Goal: Find specific page/section: Find specific page/section

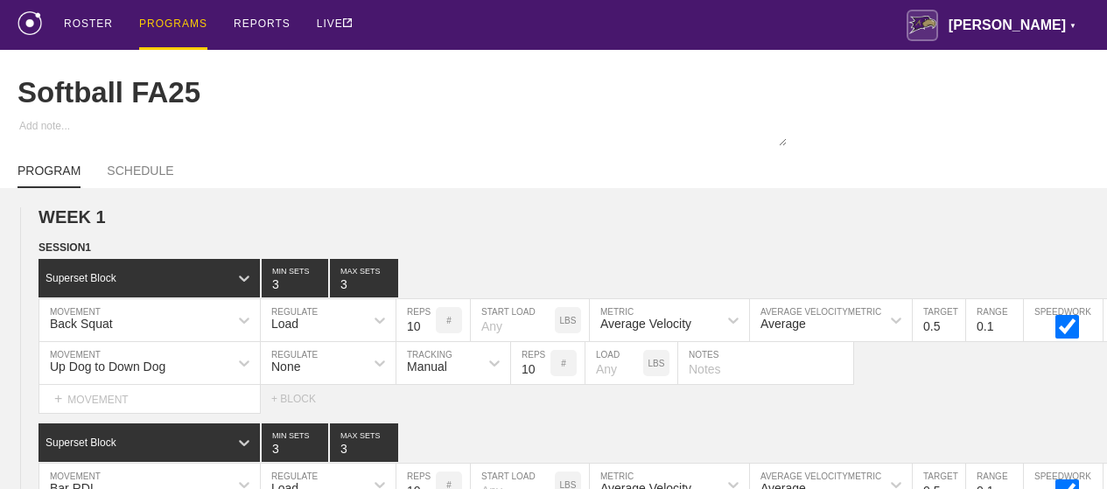
click at [136, 25] on link "PROGRAMS" at bounding box center [173, 25] width 94 height 50
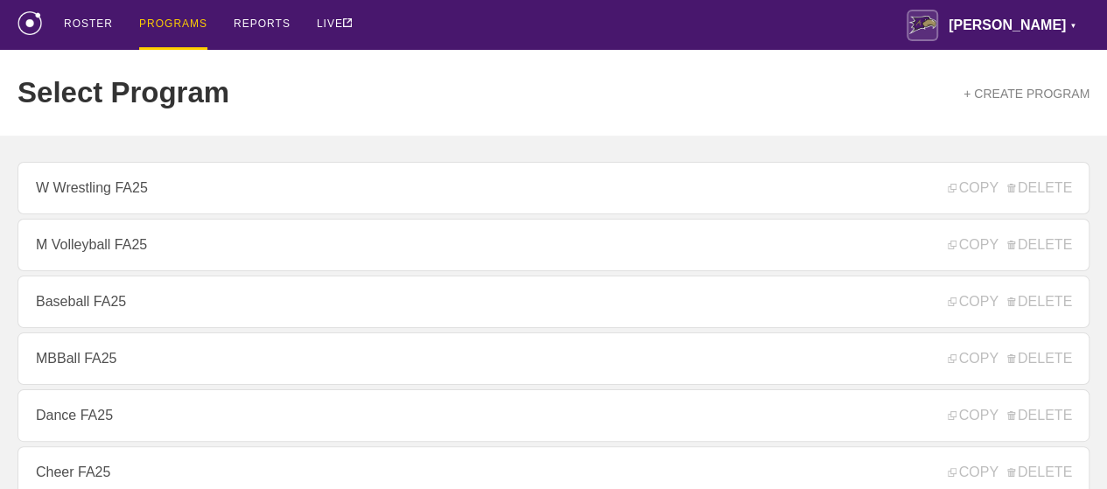
click at [134, 243] on link "M Volleyball FA25" at bounding box center [553, 245] width 1072 height 52
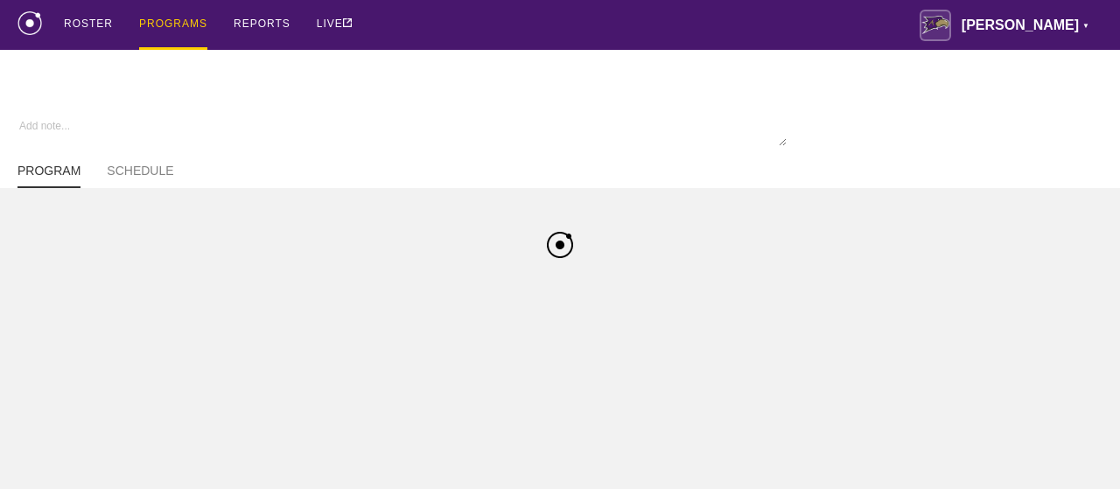
click at [553, 23] on div "ROSTER PROGRAMS REPORTS LIVE [PERSON_NAME] ▼ [PERSON_NAME][EMAIL_ADDRESS][PERSO…" at bounding box center [559, 25] width 1085 height 50
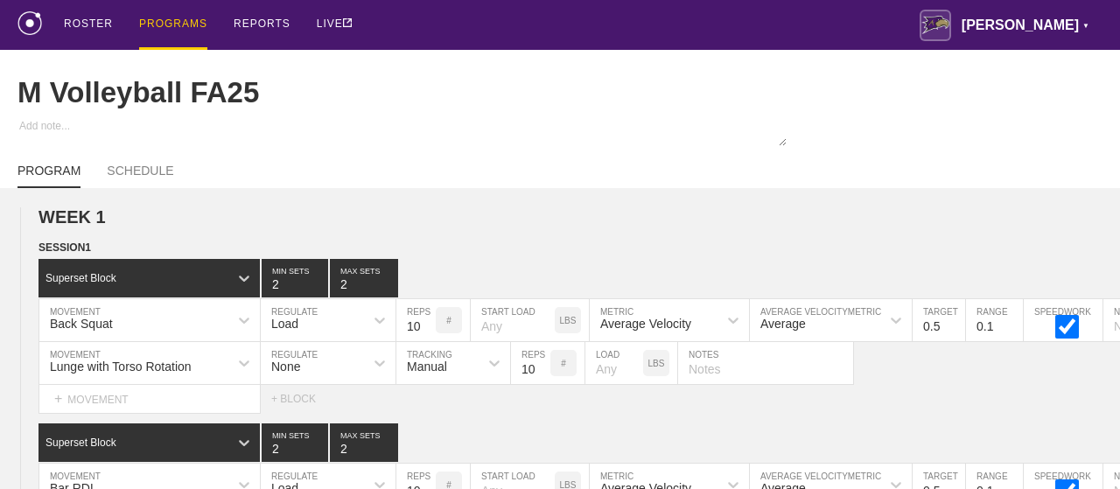
type textarea "x"
type input "M Volleyball FA25"
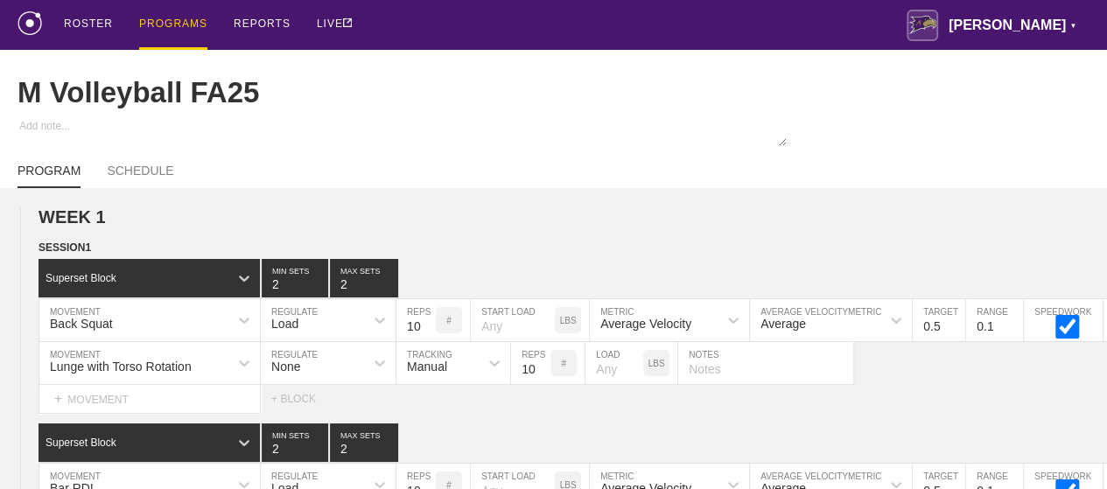
click at [553, 23] on div "ROSTER PROGRAMS REPORTS LIVE [PERSON_NAME] ▼ [PERSON_NAME][EMAIL_ADDRESS][PERSO…" at bounding box center [553, 25] width 1072 height 50
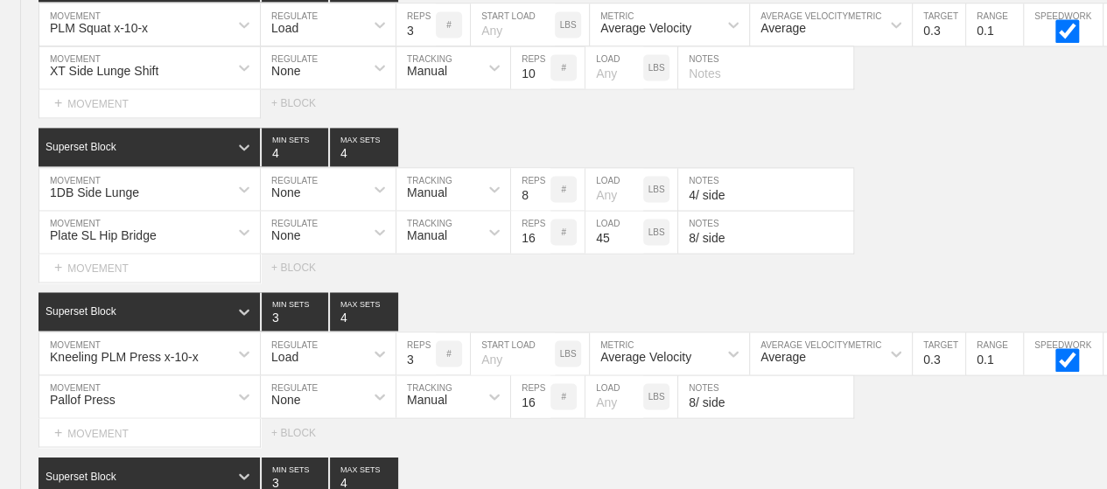
scroll to position [11810, 0]
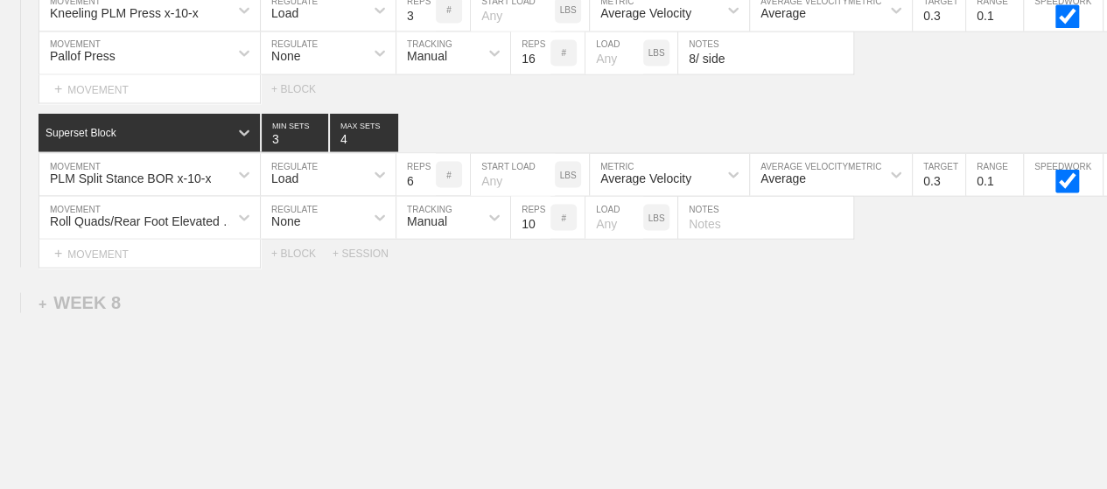
scroll to position [11740, 0]
